Goal: Task Accomplishment & Management: Manage account settings

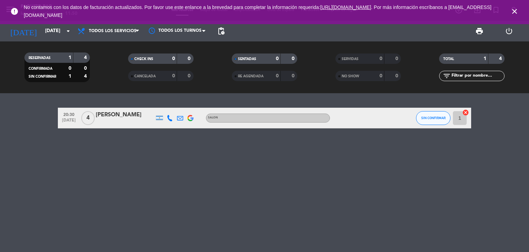
click at [512, 13] on icon "close" at bounding box center [515, 11] width 8 height 8
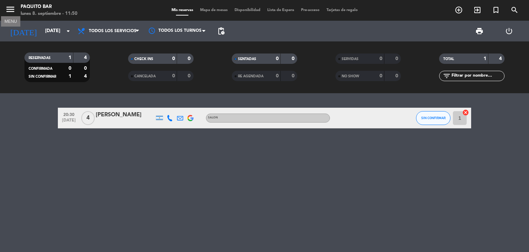
click at [12, 12] on icon "menu" at bounding box center [10, 9] width 10 height 10
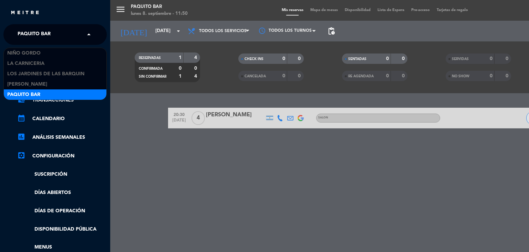
click at [81, 33] on input "text" at bounding box center [56, 34] width 84 height 15
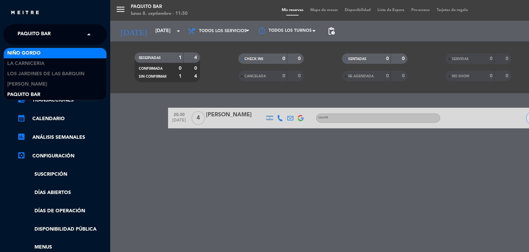
click at [29, 55] on span "Niño Gordo" at bounding box center [23, 53] width 33 height 8
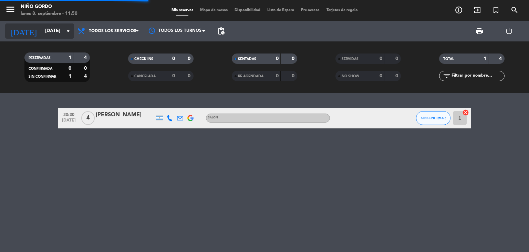
click at [46, 33] on input "[DATE]" at bounding box center [74, 31] width 65 height 12
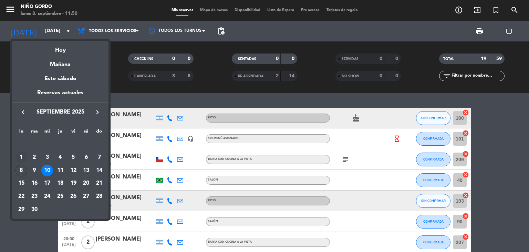
click at [21, 155] on div "1" at bounding box center [22, 157] width 12 height 12
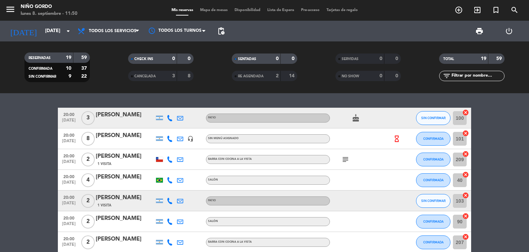
type input "[DATE]"
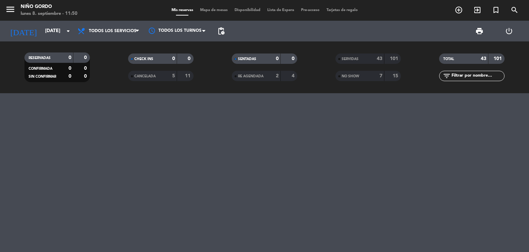
click at [353, 136] on div at bounding box center [264, 172] width 529 height 159
click at [179, 10] on span "Mis reservas" at bounding box center [182, 10] width 29 height 4
click at [220, 32] on span "pending_actions" at bounding box center [221, 31] width 8 height 8
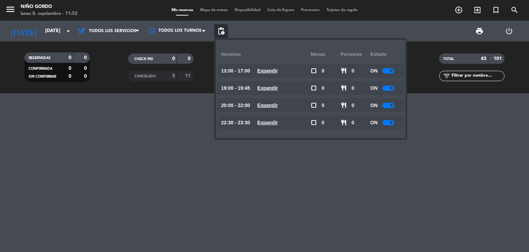
click at [208, 160] on div at bounding box center [264, 172] width 529 height 159
